Goal: Information Seeking & Learning: Check status

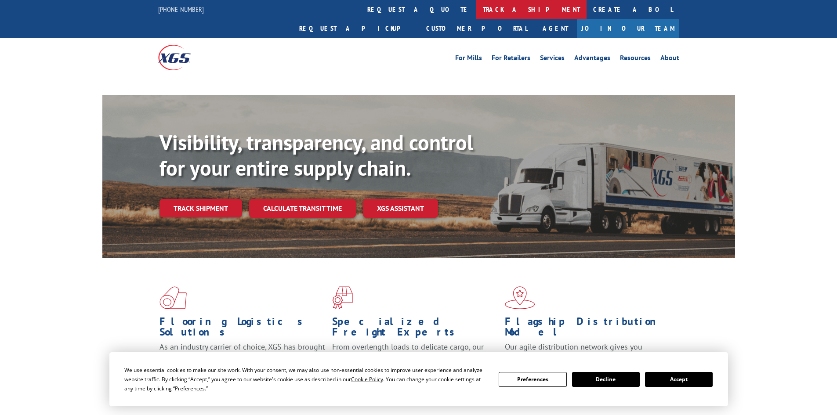
click at [476, 15] on link "track a shipment" at bounding box center [531, 9] width 110 height 19
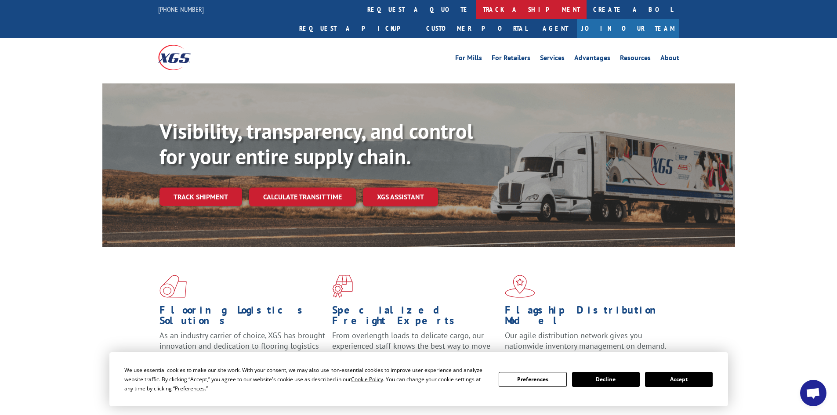
click at [476, 12] on link "track a shipment" at bounding box center [531, 9] width 110 height 19
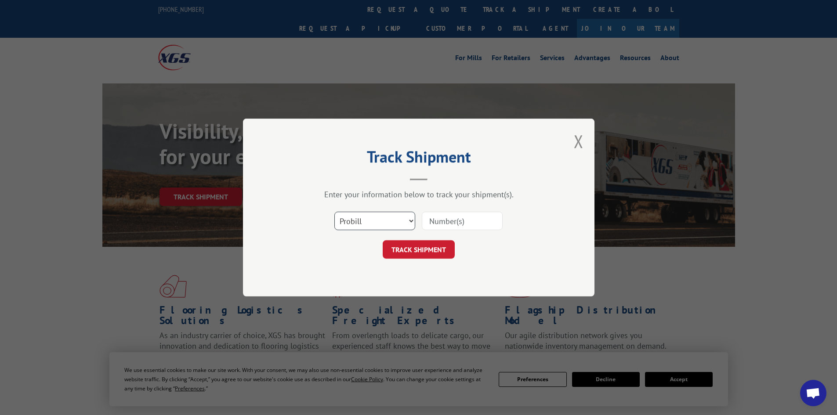
click at [378, 218] on select "Select category... Probill BOL PO" at bounding box center [374, 221] width 81 height 18
select select "bol"
click at [334, 212] on select "Select category... Probill BOL PO" at bounding box center [374, 221] width 81 height 18
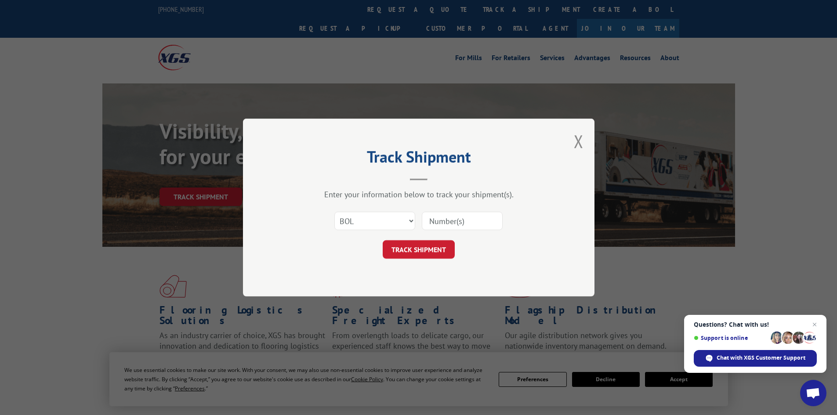
click at [443, 223] on input at bounding box center [462, 221] width 81 height 18
type input "1"
paste input "17502601"
type input "17502601"
click at [416, 245] on button "TRACK SHIPMENT" at bounding box center [419, 249] width 72 height 18
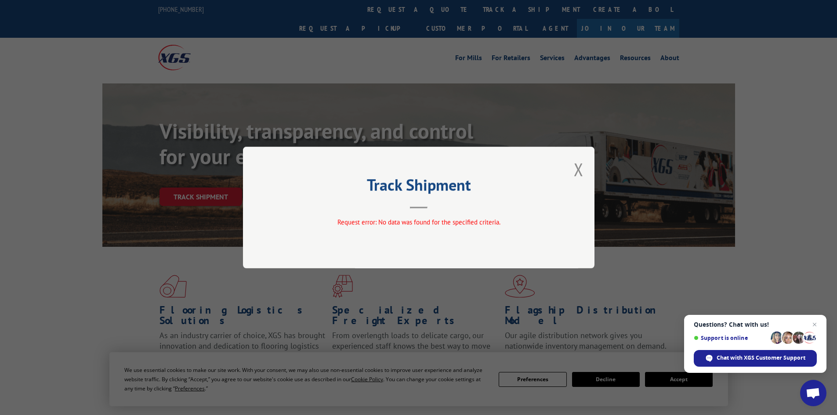
drag, startPoint x: 579, startPoint y: 168, endPoint x: 565, endPoint y: 164, distance: 14.6
click at [578, 169] on button "Close modal" at bounding box center [579, 169] width 10 height 23
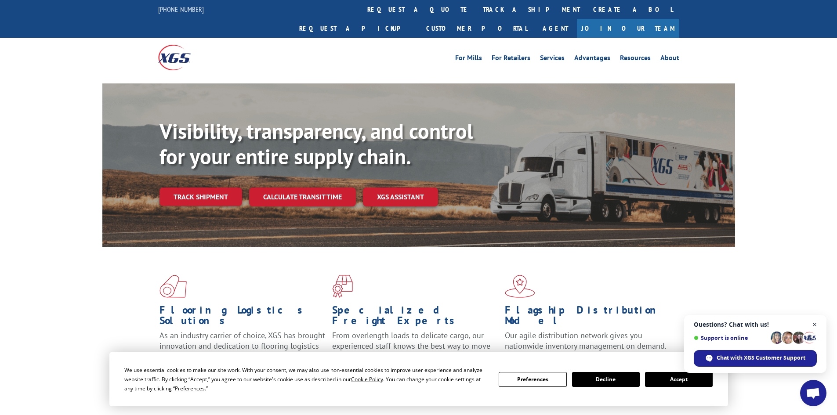
click at [814, 323] on span "Close chat" at bounding box center [814, 324] width 11 height 11
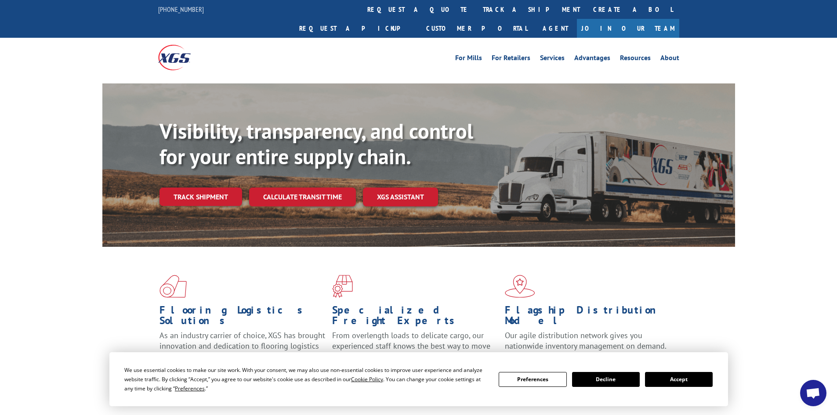
click at [695, 378] on button "Accept" at bounding box center [679, 379] width 68 height 15
